Goal: Task Accomplishment & Management: Manage account settings

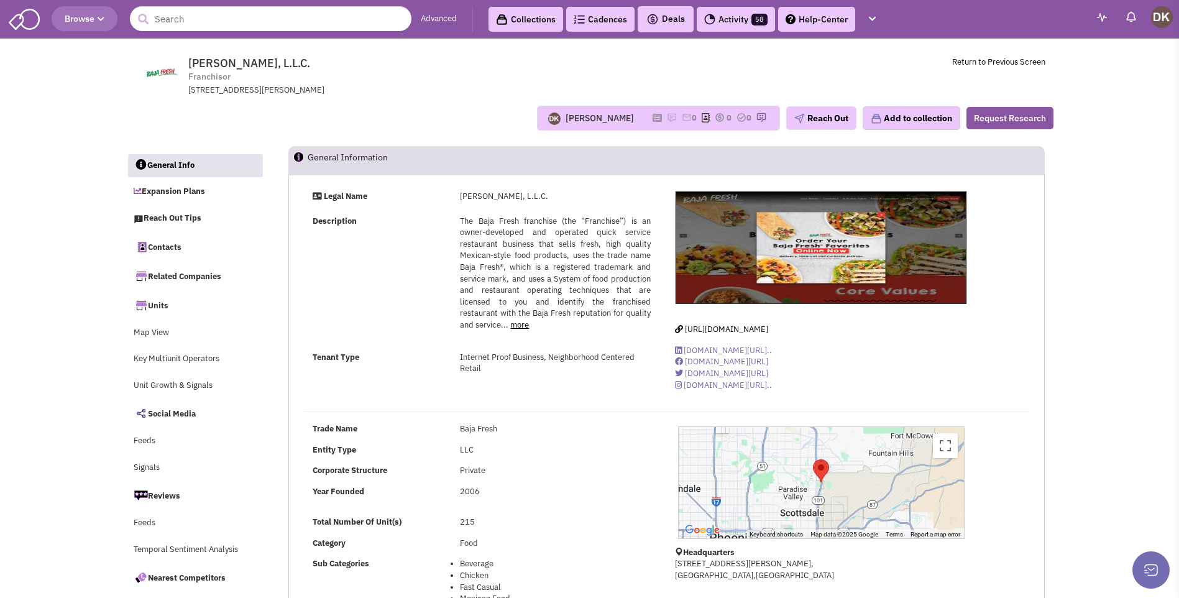
select select
click at [209, 23] on input "text" at bounding box center [271, 18] width 282 height 25
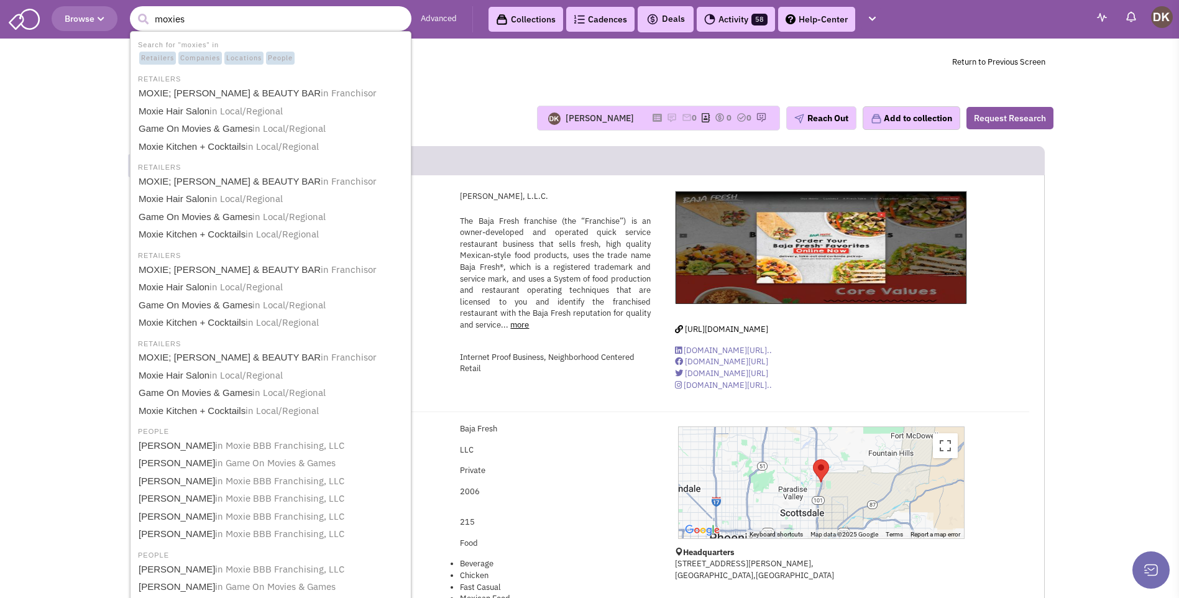
type input "moxies"
click at [134, 10] on button "submit" at bounding box center [143, 19] width 19 height 19
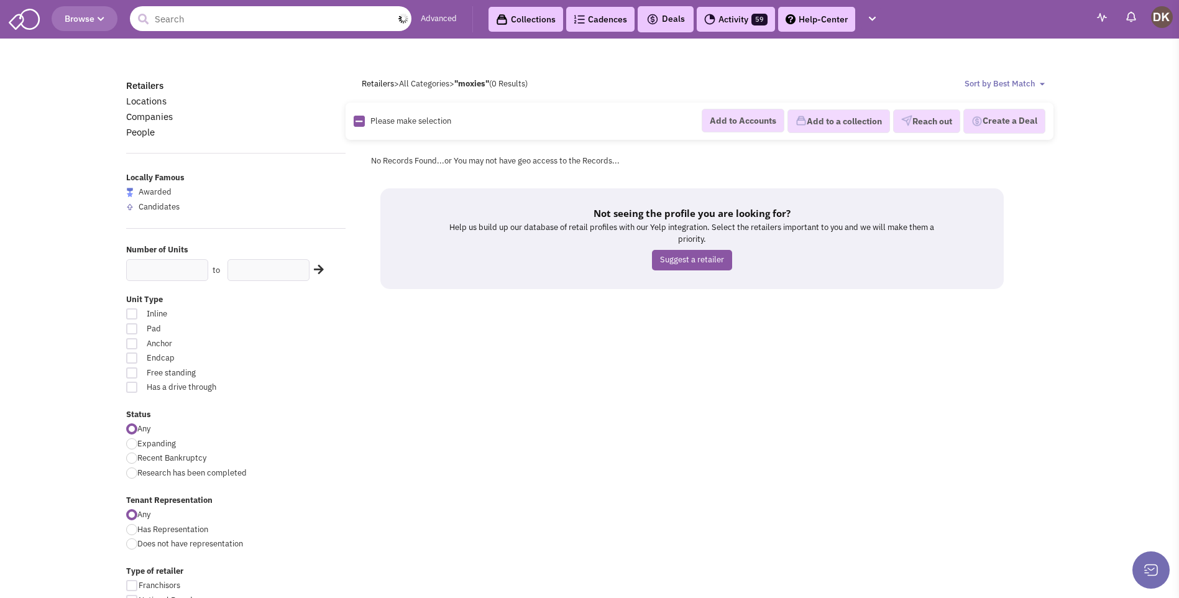
click at [206, 23] on input "text" at bounding box center [271, 18] width 282 height 25
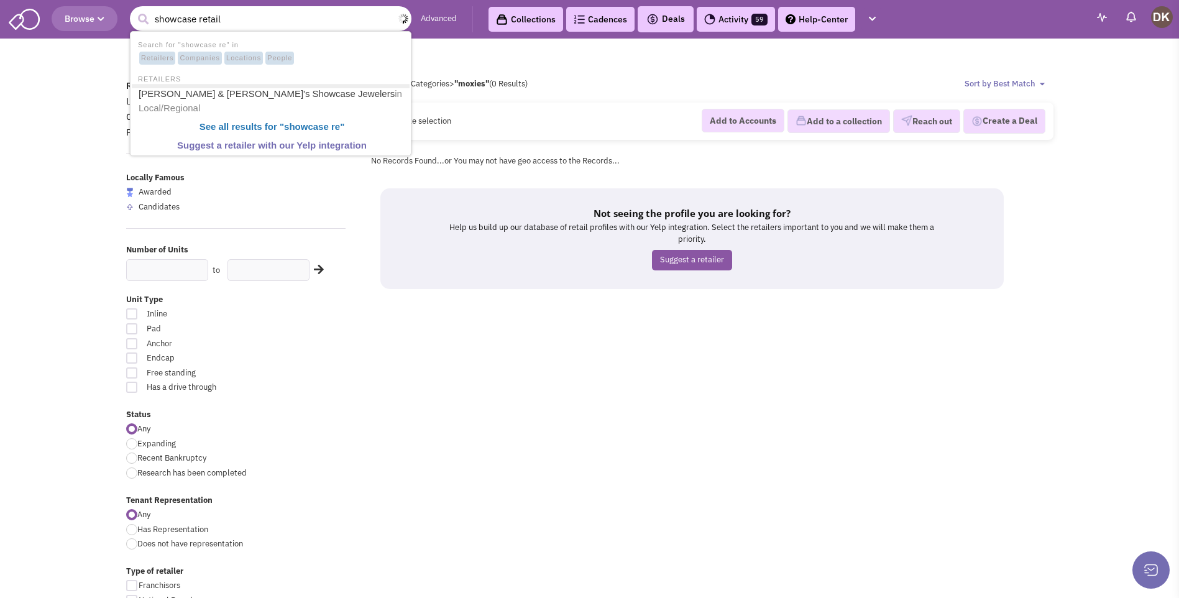
type input "showcase retail"
click at [134, 10] on button "submit" at bounding box center [143, 19] width 19 height 19
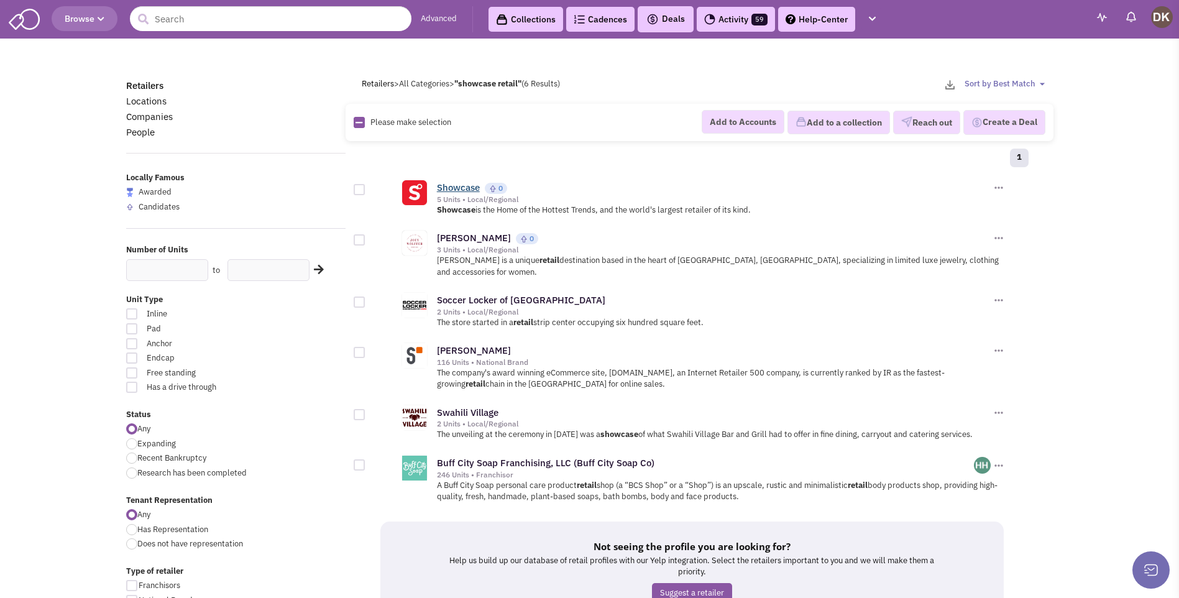
click at [452, 190] on link "Showcase" at bounding box center [458, 187] width 43 height 12
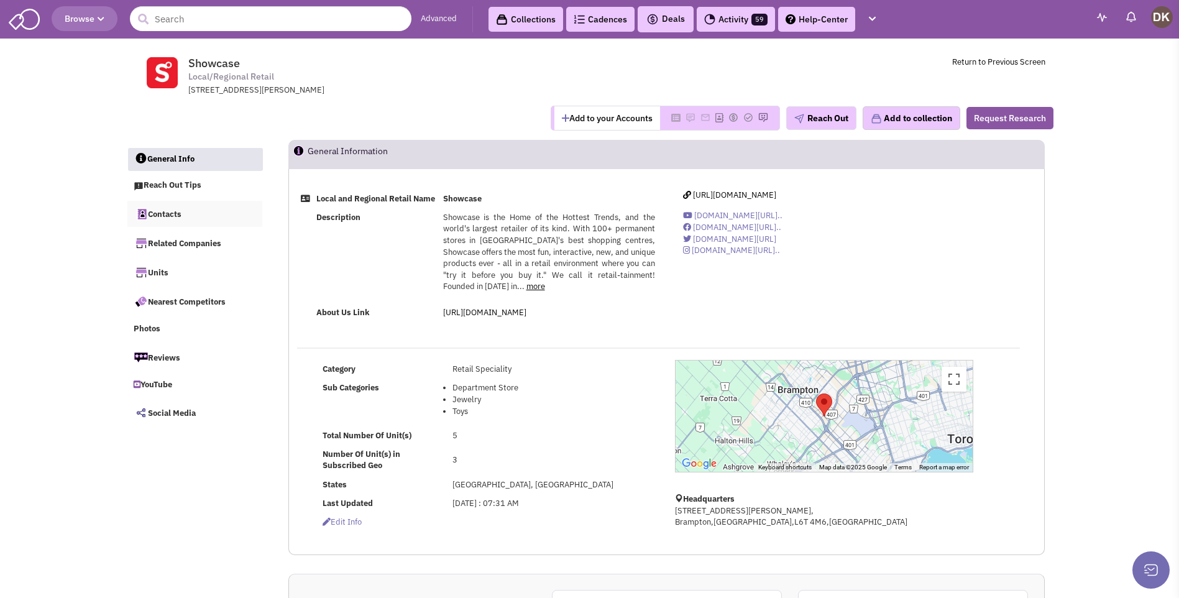
click at [169, 217] on link "Contacts" at bounding box center [194, 214] width 135 height 26
click at [740, 195] on span "https://shopatshowcase.com" at bounding box center [734, 195] width 83 height 11
click at [595, 118] on button "Add to your Accounts" at bounding box center [607, 118] width 106 height 24
click at [160, 216] on link "Contacts" at bounding box center [194, 214] width 135 height 26
click at [530, 291] on link "more" at bounding box center [535, 286] width 19 height 11
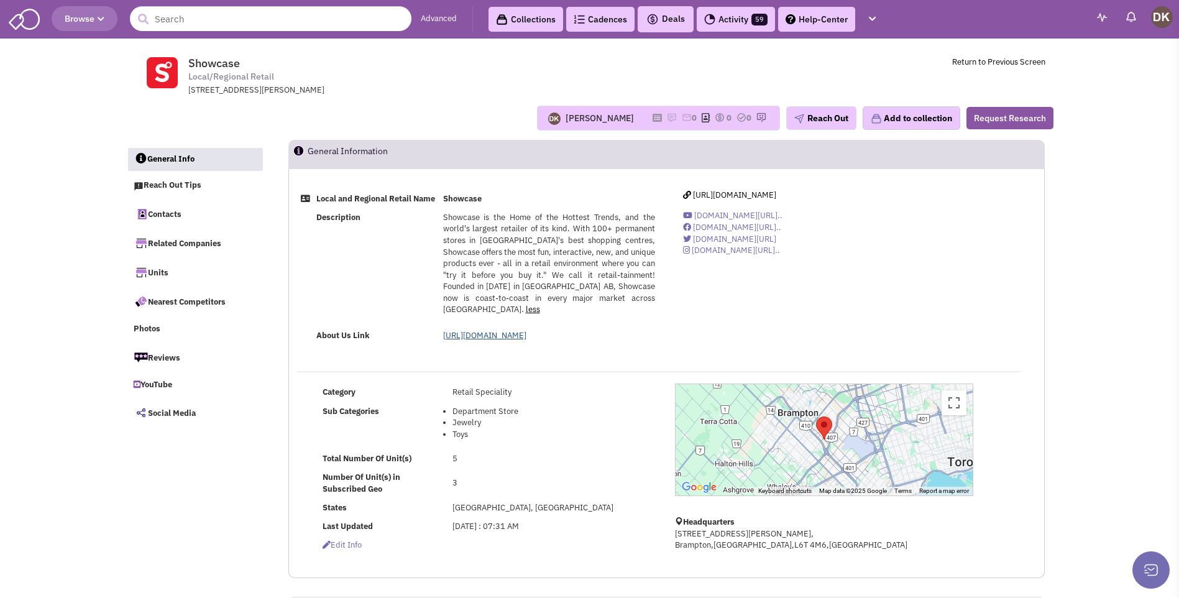
click at [516, 337] on link "https://shopatshowcase.com/pages/about-us" at bounding box center [484, 335] width 83 height 11
click at [164, 217] on link "Contacts" at bounding box center [194, 214] width 135 height 26
click at [667, 116] on img at bounding box center [672, 117] width 10 height 10
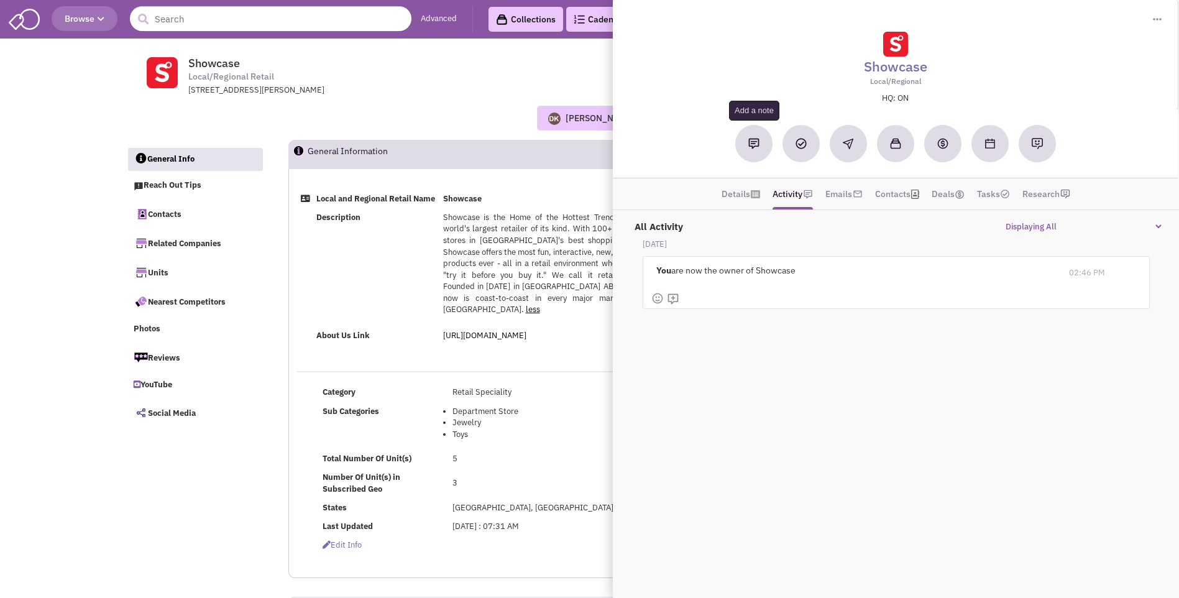
click at [753, 150] on button at bounding box center [753, 143] width 37 height 37
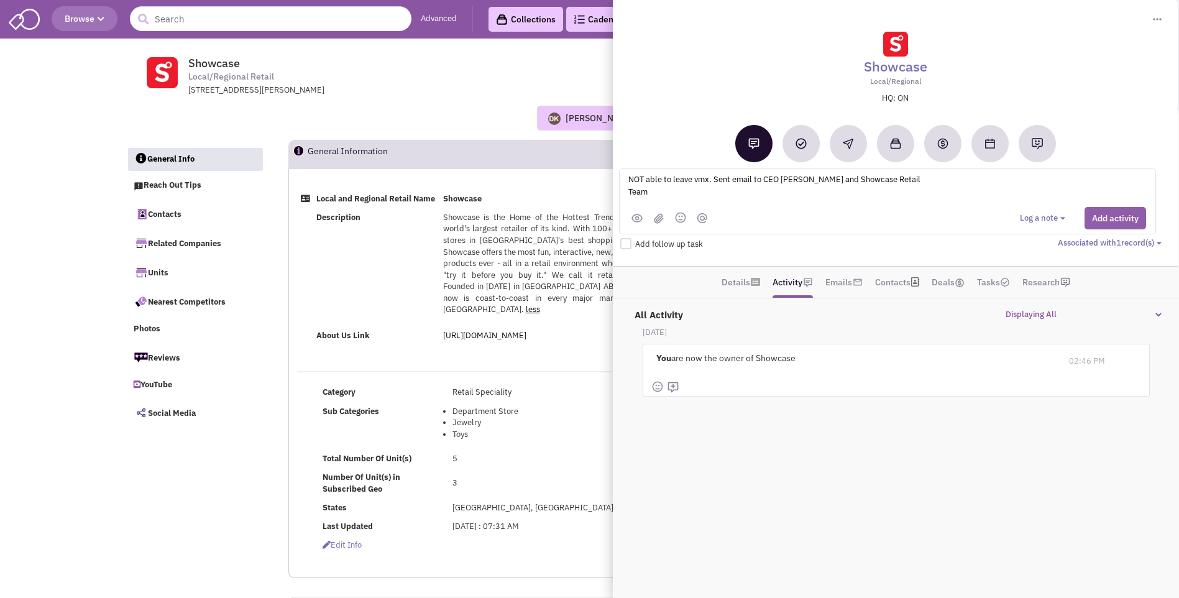
type textarea "NOT able to leave vmx. Sent email to CEO Samir and Showcase Retail Team"
click at [1116, 220] on button "Add activity" at bounding box center [1115, 218] width 62 height 22
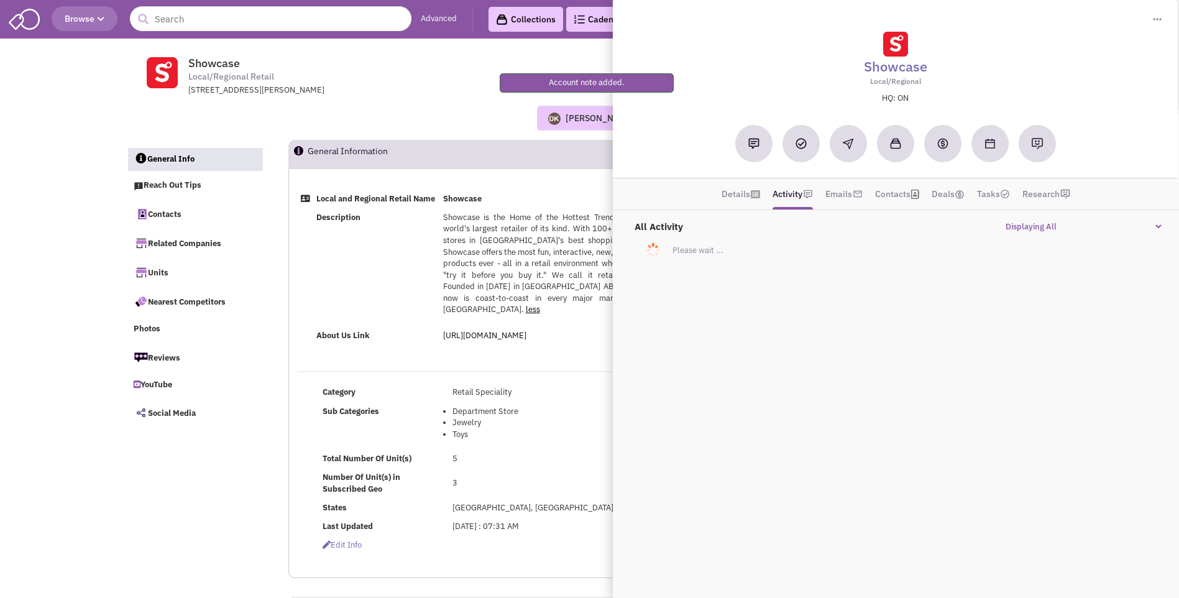
click at [425, 103] on div "Donnie Keller No note found! 0 0 0 Reach Out Add to collection" at bounding box center [589, 117] width 943 height 43
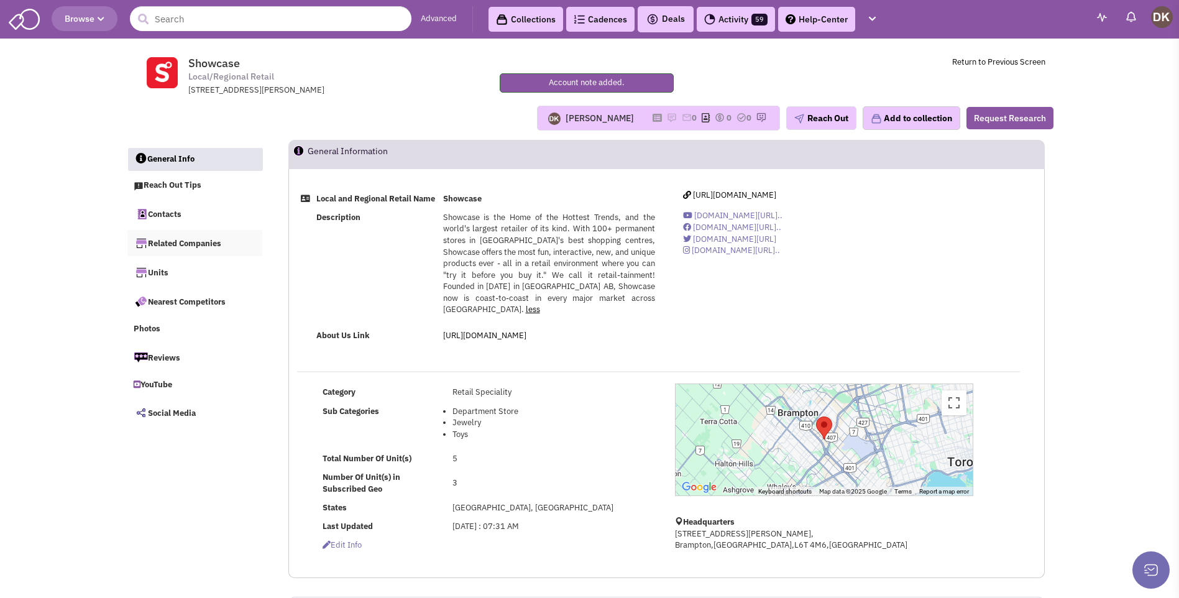
click at [169, 247] on link "Related Companies" at bounding box center [194, 243] width 135 height 26
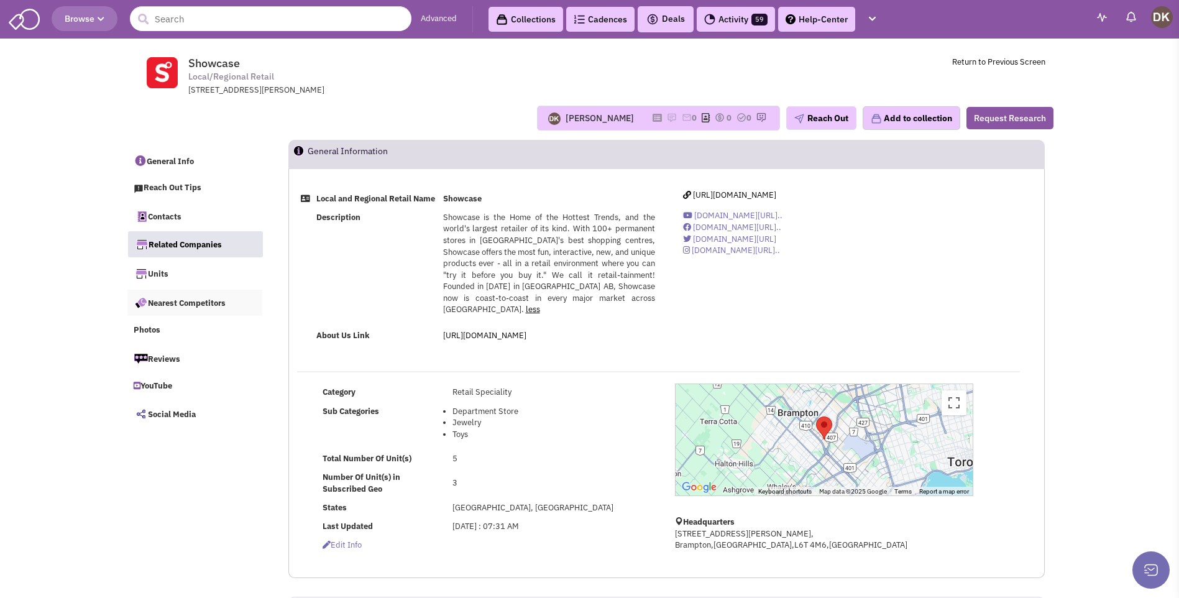
click at [180, 303] on link "Nearest Competitors" at bounding box center [194, 303] width 135 height 26
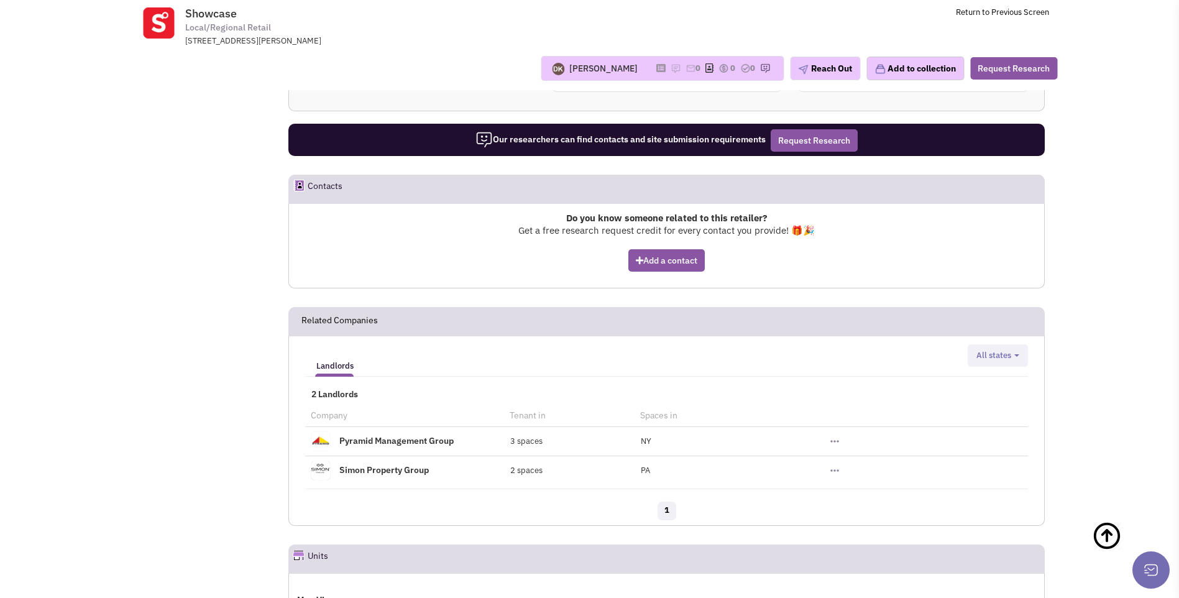
scroll to position [460, 0]
